Goal: Task Accomplishment & Management: Complete application form

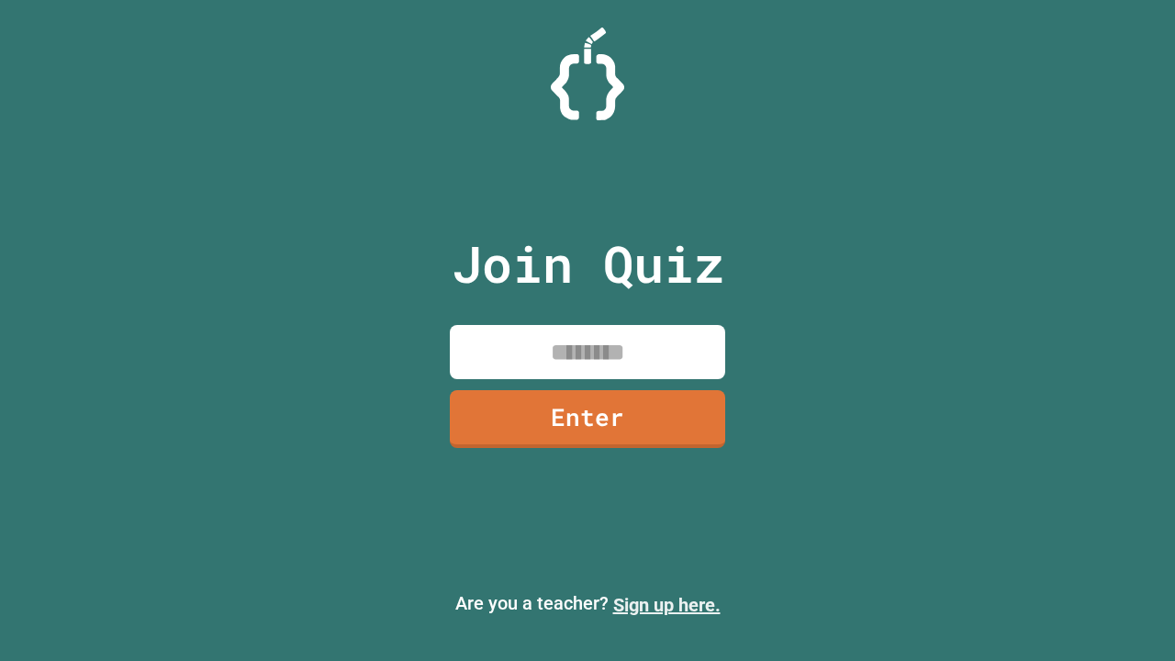
click at [667, 605] on link "Sign up here." at bounding box center [666, 605] width 107 height 22
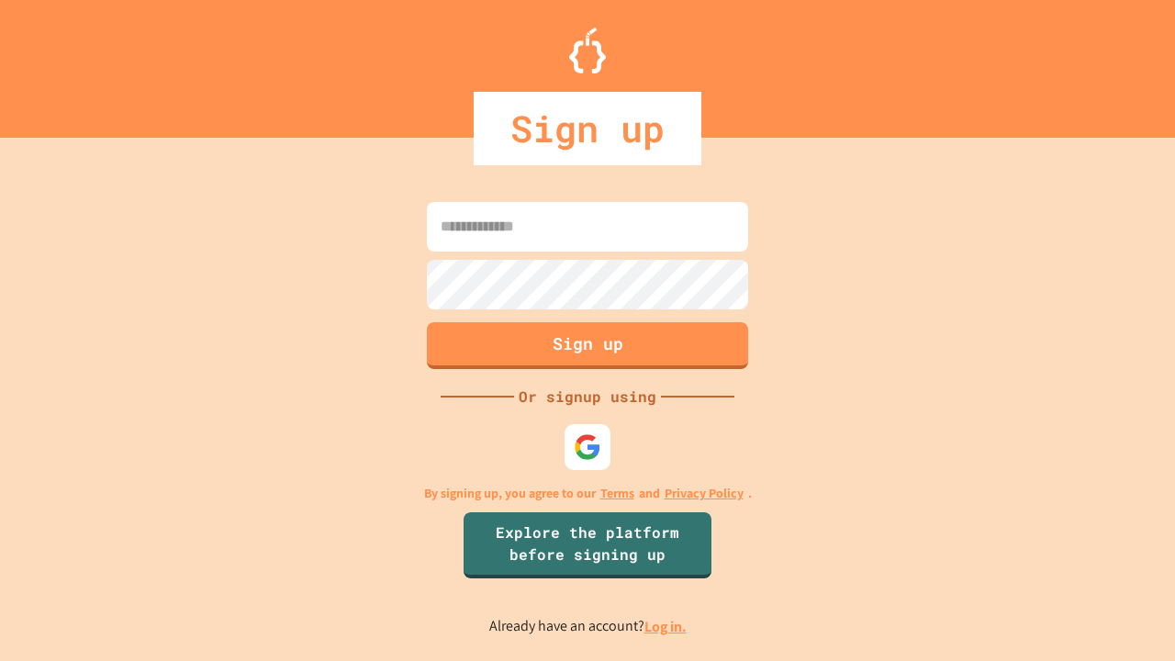
click at [667, 626] on link "Log in." at bounding box center [666, 626] width 42 height 19
